Goal: Go to known website: Access a specific website the user already knows

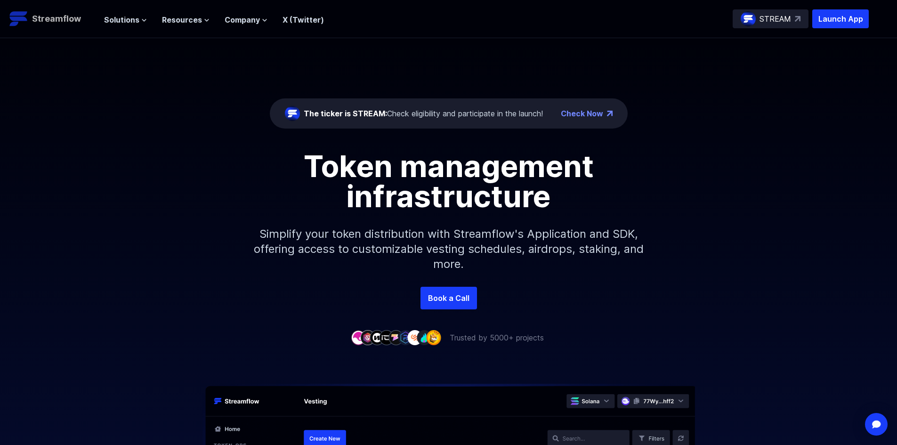
click at [56, 21] on p "Streamflow" at bounding box center [56, 18] width 49 height 13
click at [55, 13] on p "Streamflow" at bounding box center [56, 18] width 49 height 13
click at [834, 16] on p "Launch App" at bounding box center [840, 18] width 57 height 19
